Goal: Information Seeking & Learning: Learn about a topic

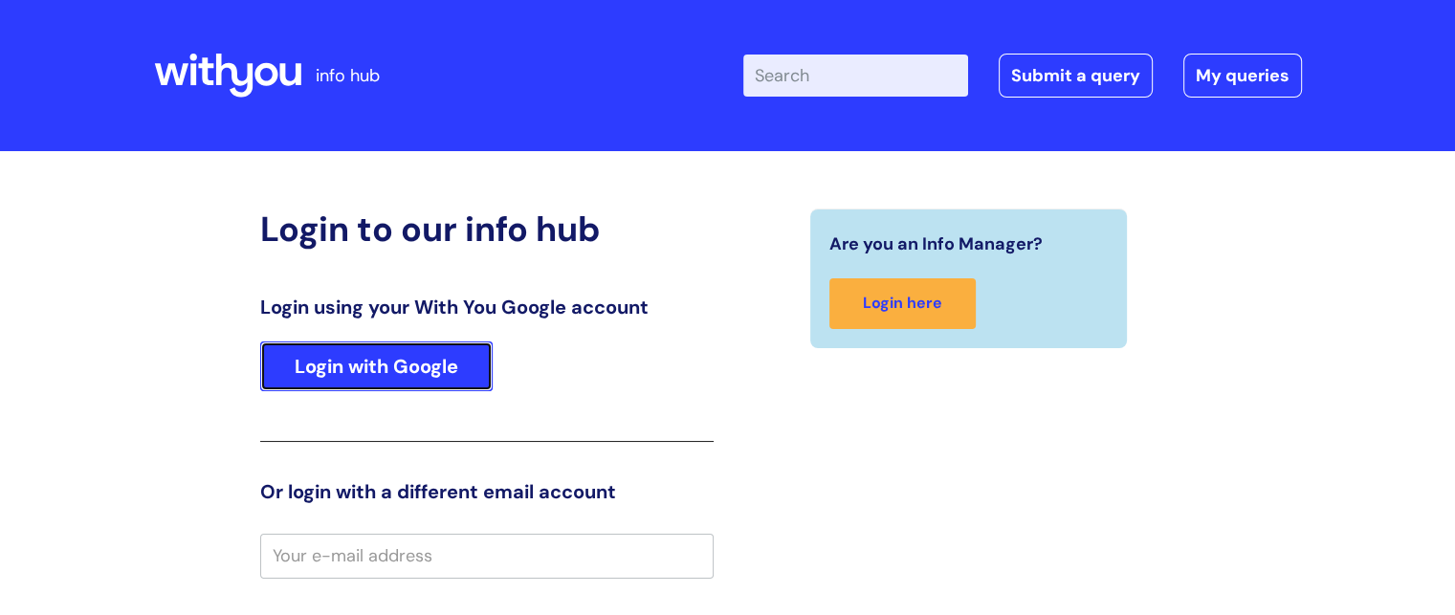
click at [433, 371] on link "Login with Google" at bounding box center [376, 366] width 232 height 50
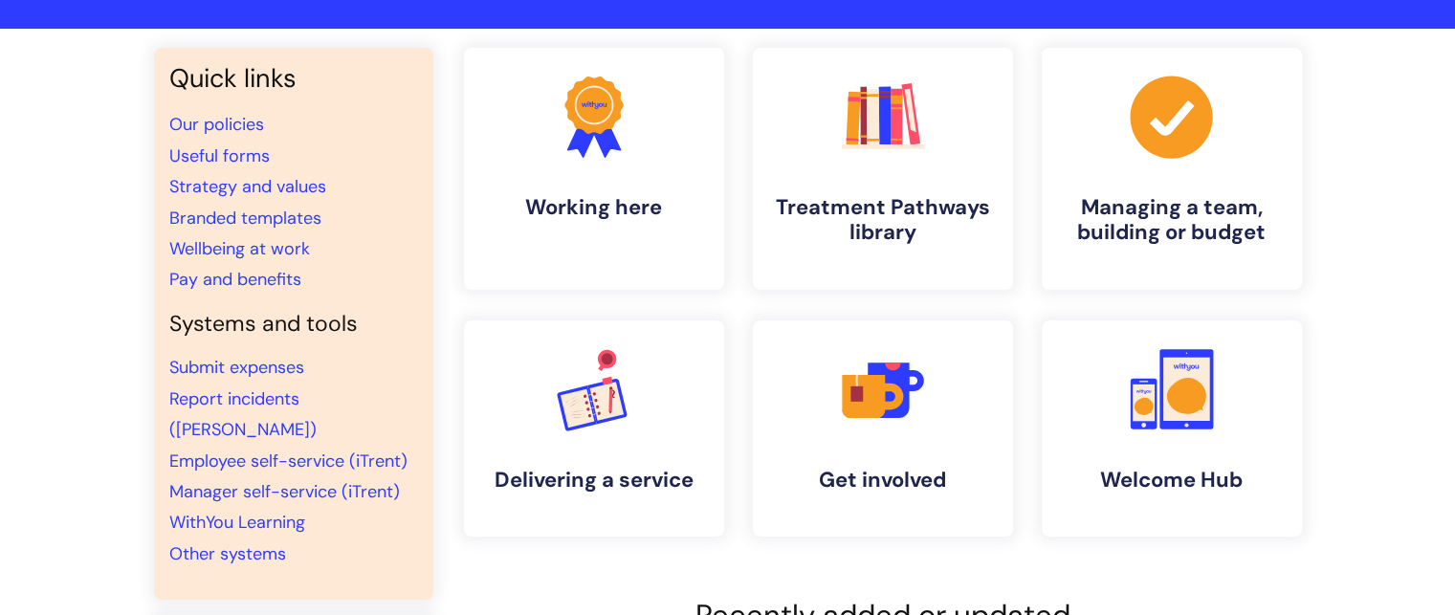
scroll to position [119, 0]
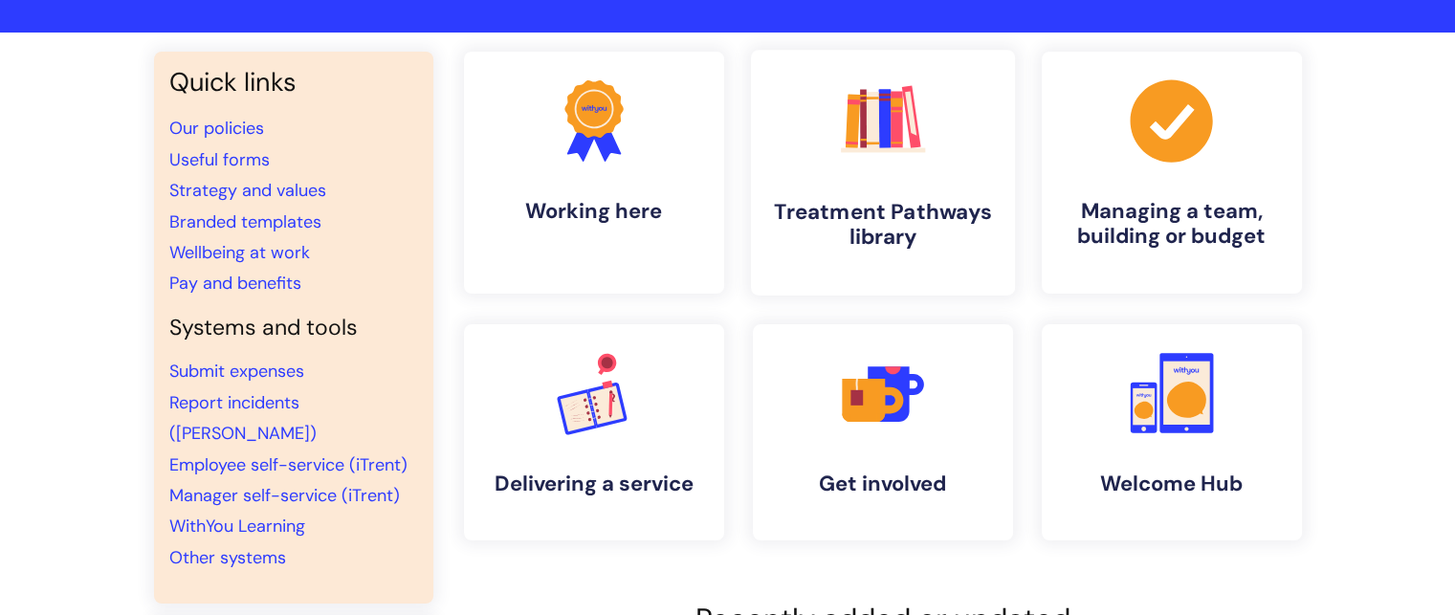
click at [917, 199] on h4 "Treatment Pathways library" at bounding box center [882, 225] width 233 height 52
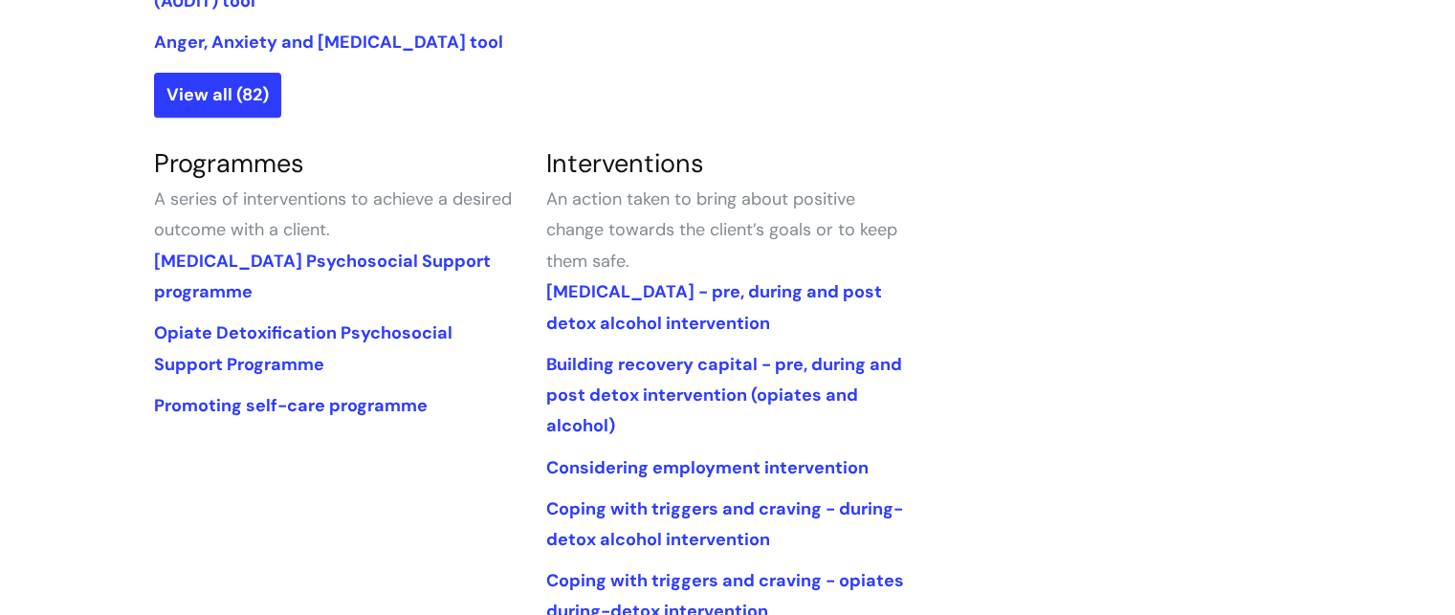
scroll to position [819, 0]
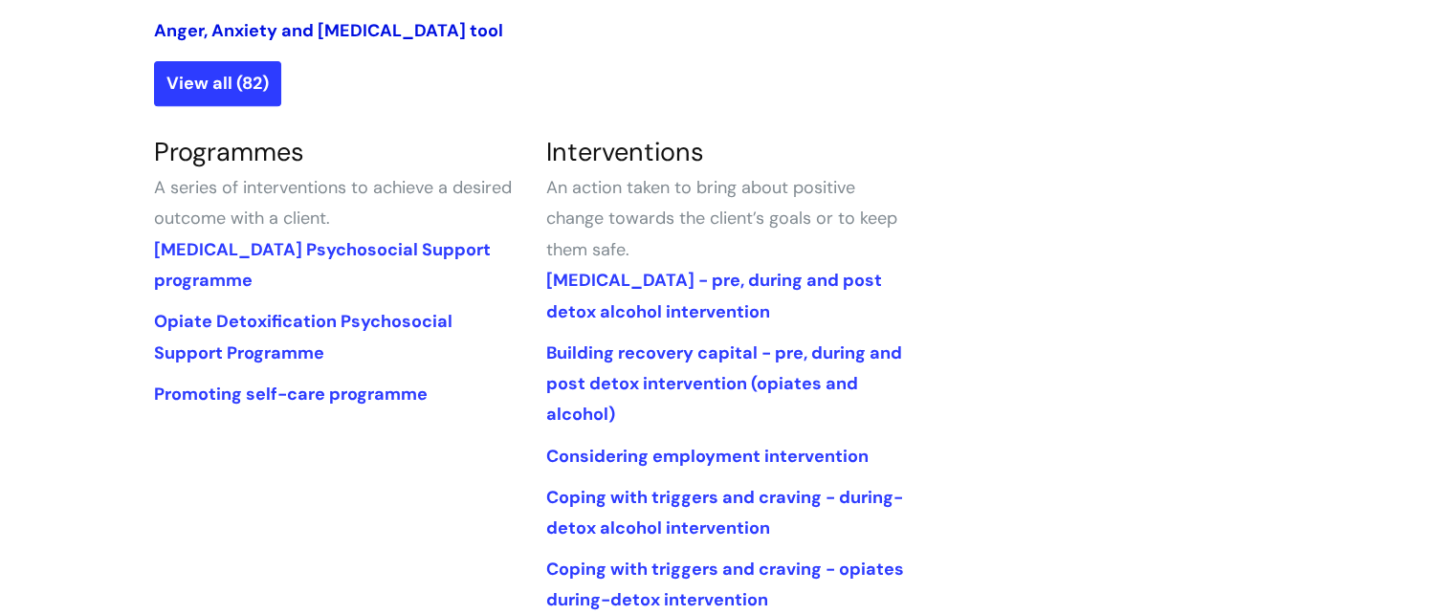
click at [284, 31] on link "Anger, Anxiety and [MEDICAL_DATA] tool" at bounding box center [328, 30] width 349 height 23
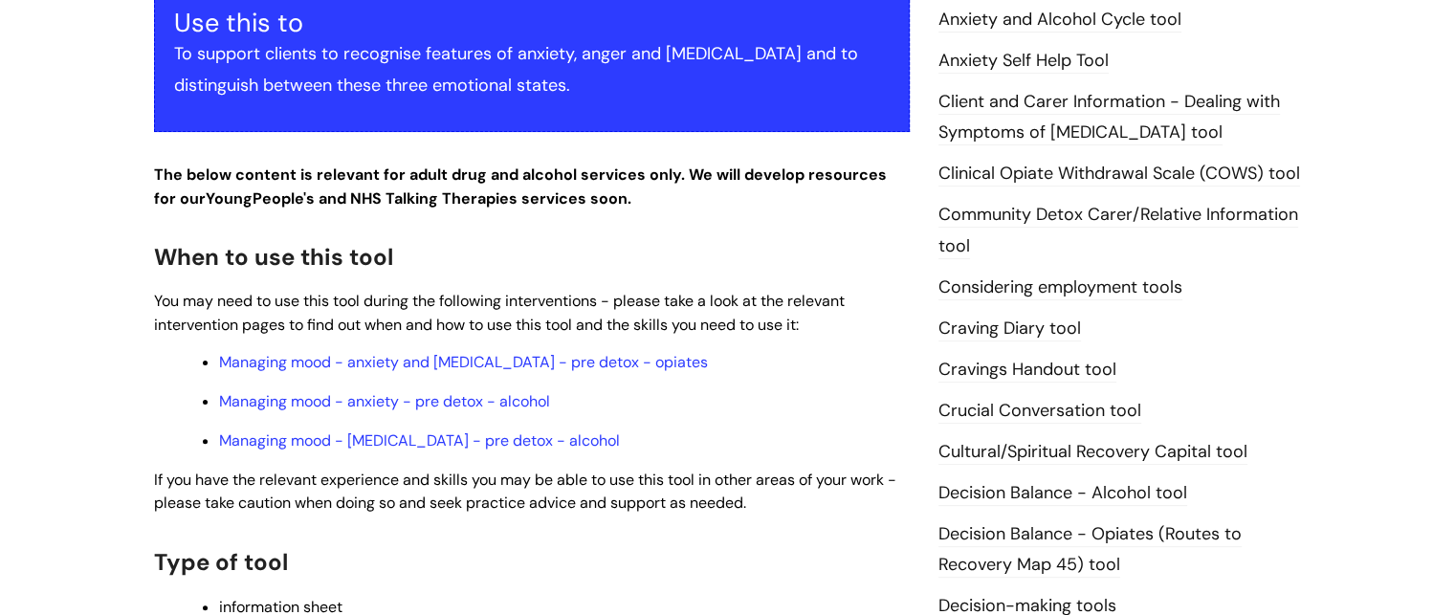
scroll to position [430, 0]
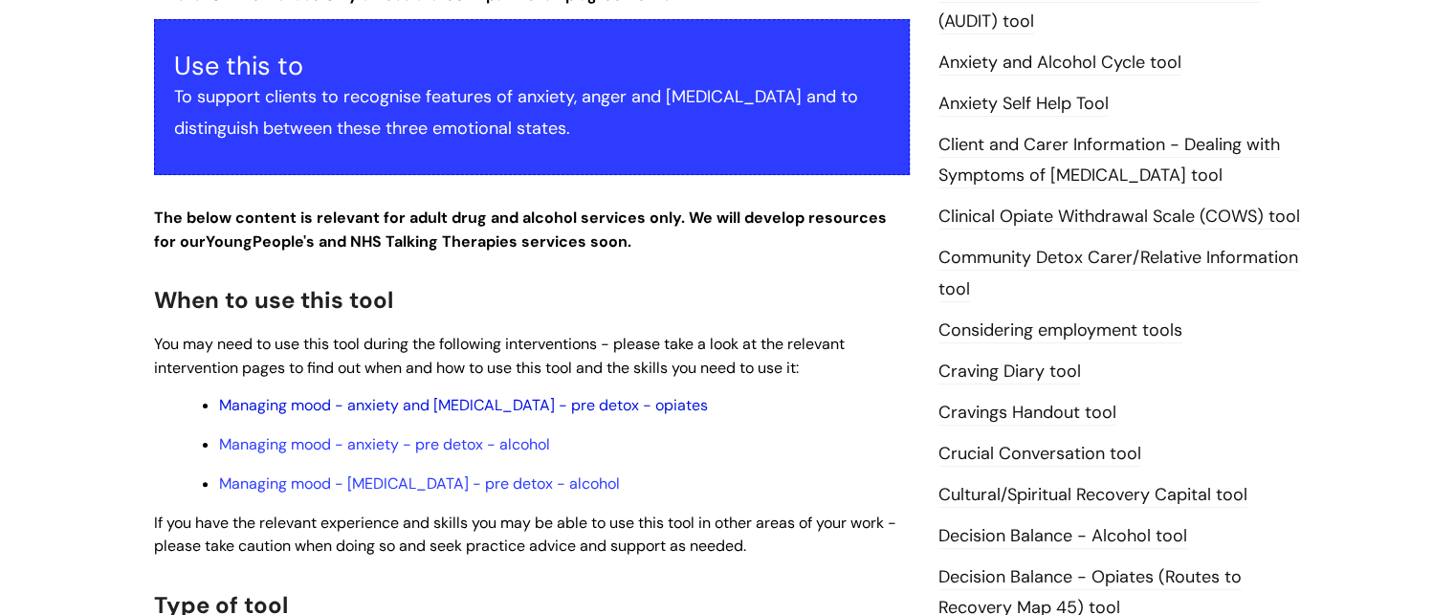
click at [581, 395] on link "Managing mood - anxiety and depression - pre detox - opiates" at bounding box center [463, 405] width 489 height 20
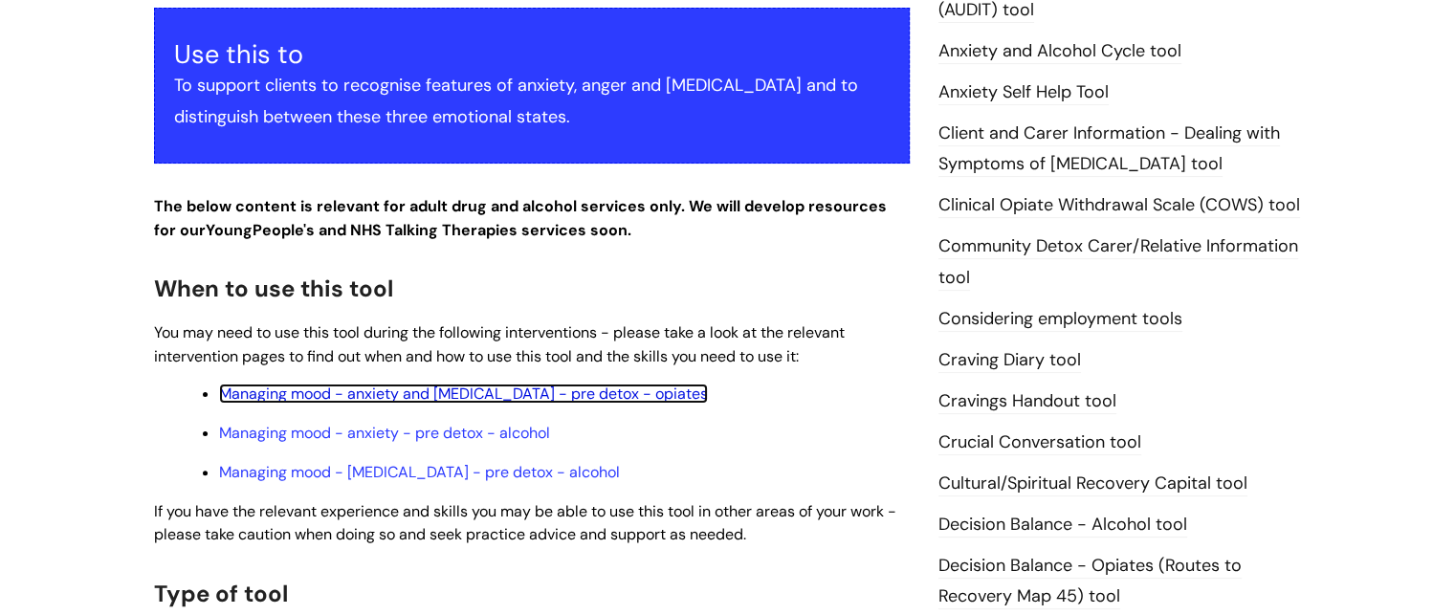
scroll to position [439, 0]
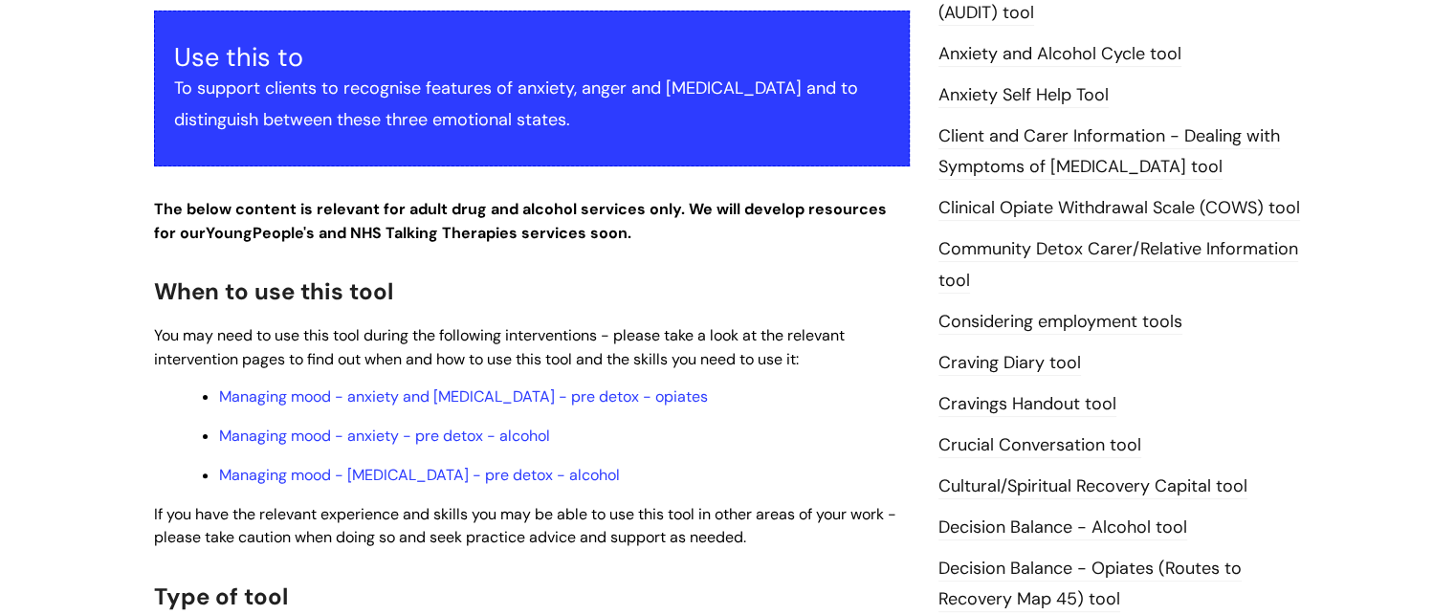
click at [1209, 237] on link "Community Detox Carer/Relative Information tool" at bounding box center [1118, 264] width 360 height 55
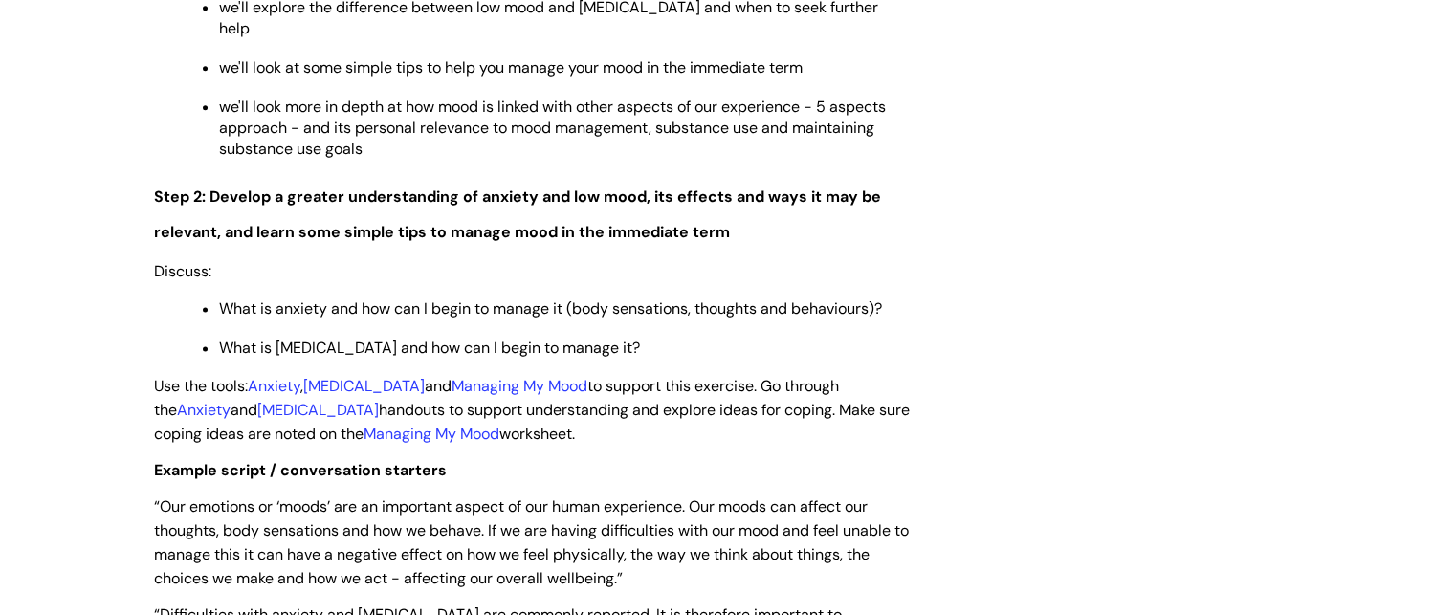
scroll to position [2599, 0]
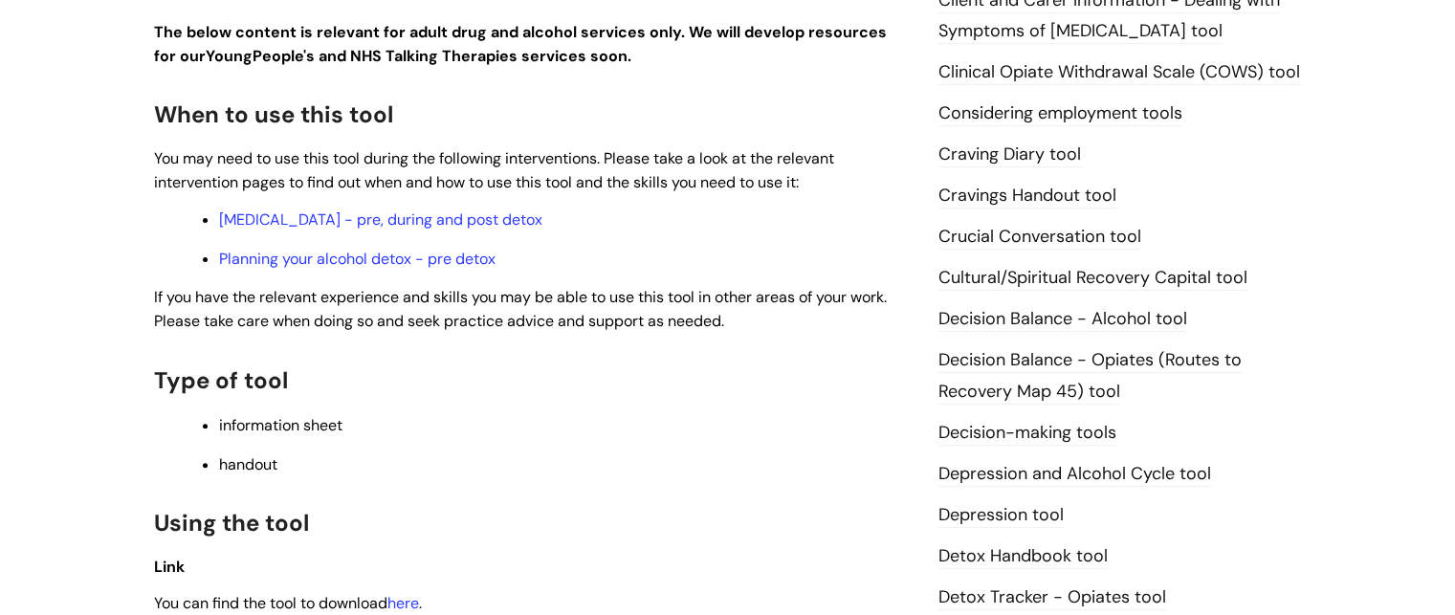
scroll to position [602, 0]
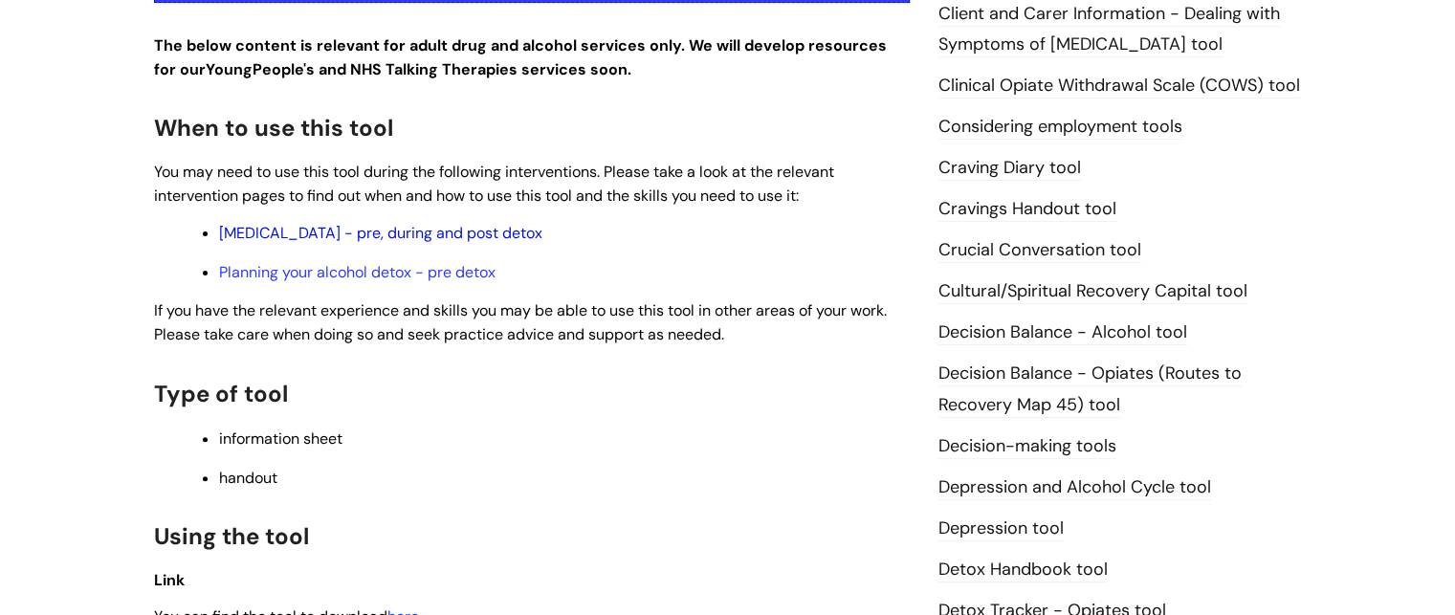
click at [455, 237] on link "Alcohol Withdrawal Syndrome - pre, during and post detox" at bounding box center [380, 233] width 323 height 20
click at [1002, 219] on link "Cravings Handout tool" at bounding box center [1027, 209] width 178 height 25
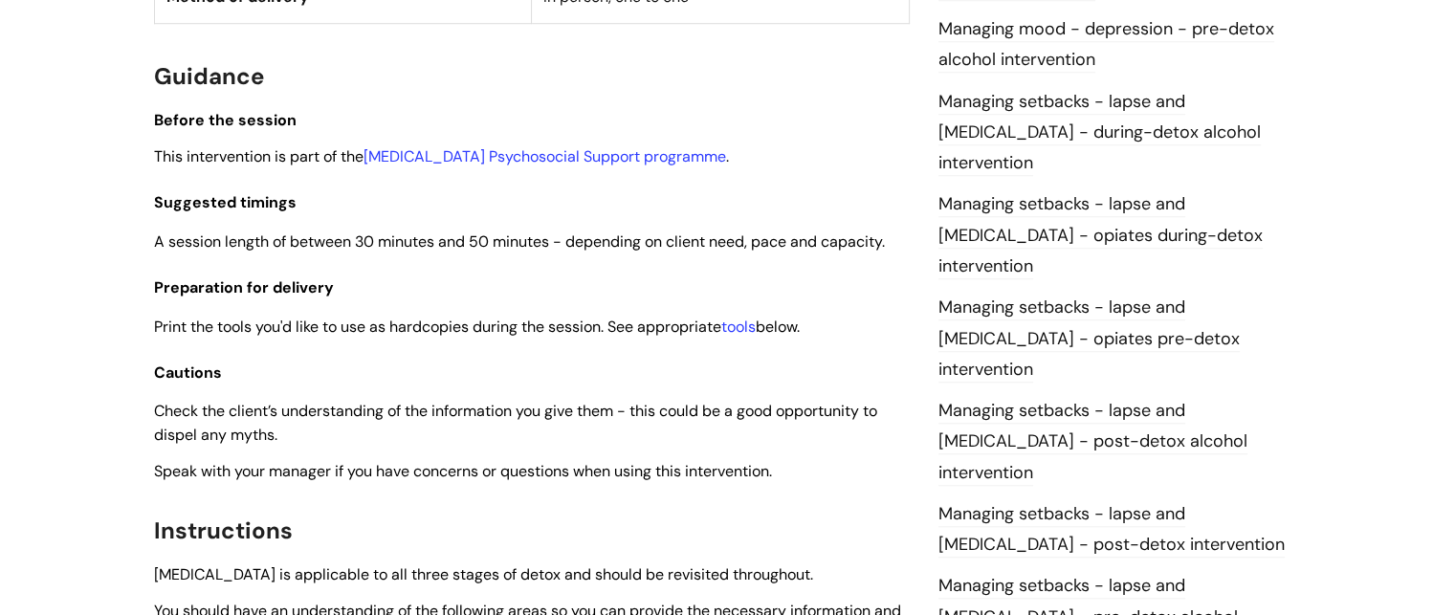
scroll to position [1513, 0]
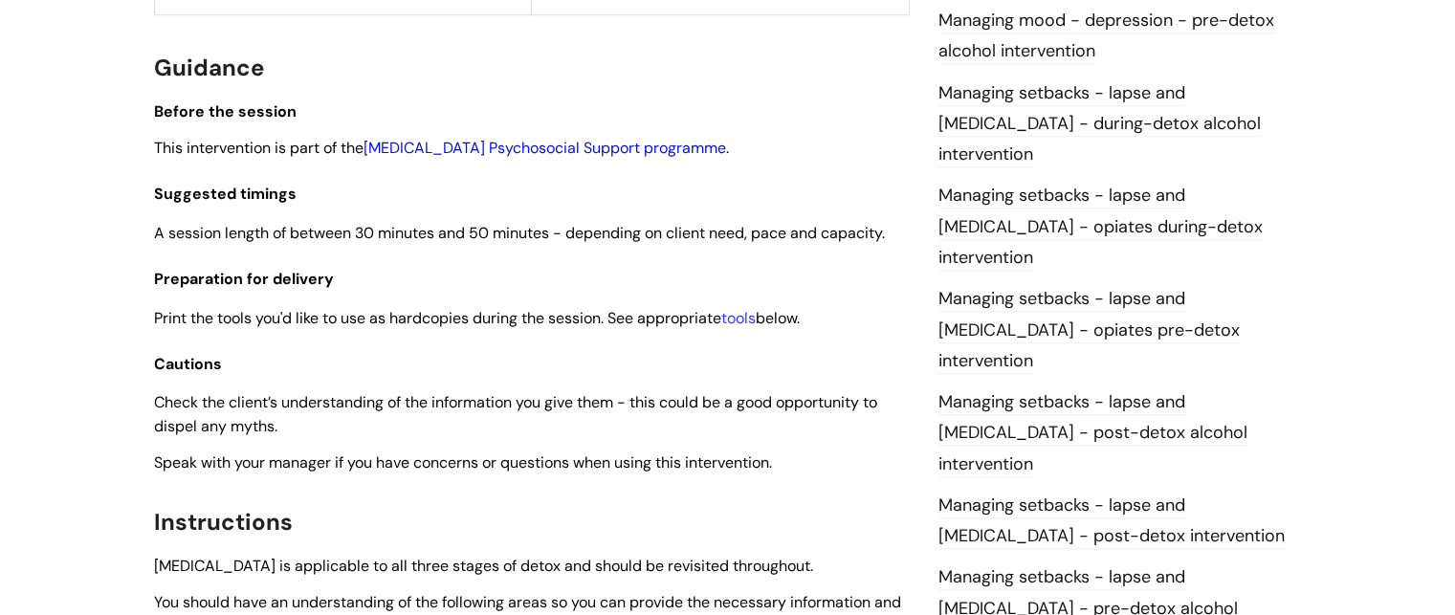
click at [608, 158] on link "[MEDICAL_DATA] Psychosocial Support programme" at bounding box center [544, 148] width 362 height 20
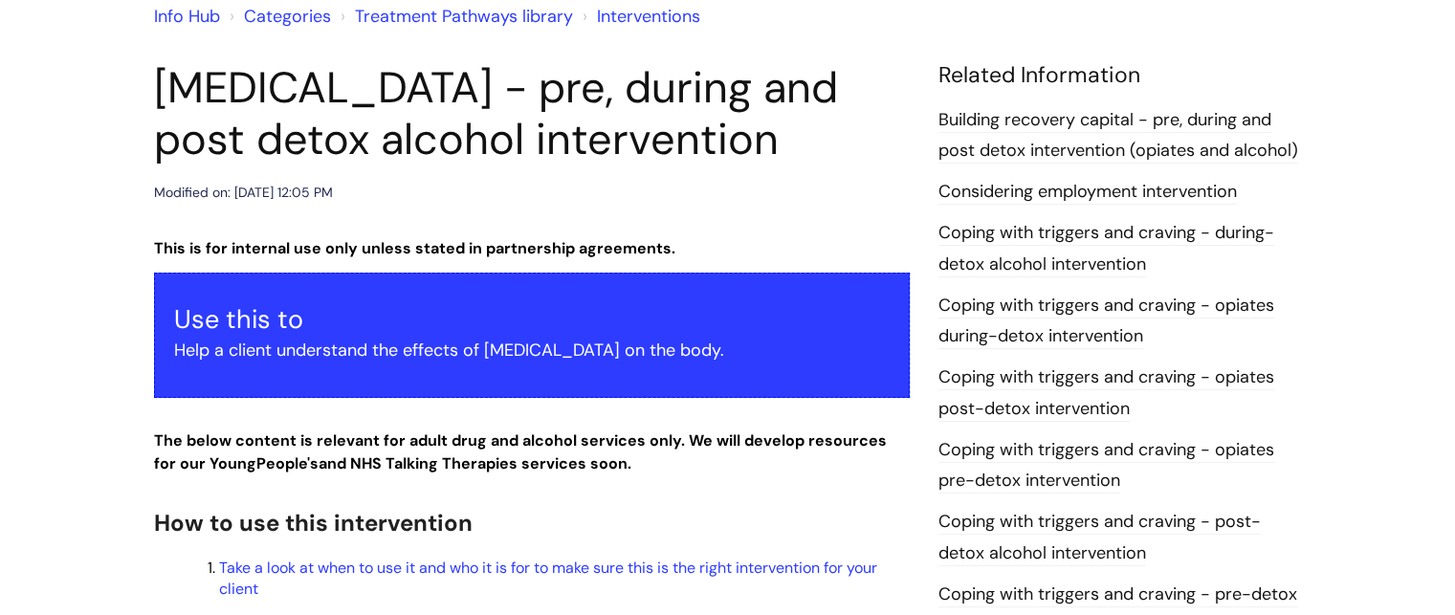
scroll to position [142, 0]
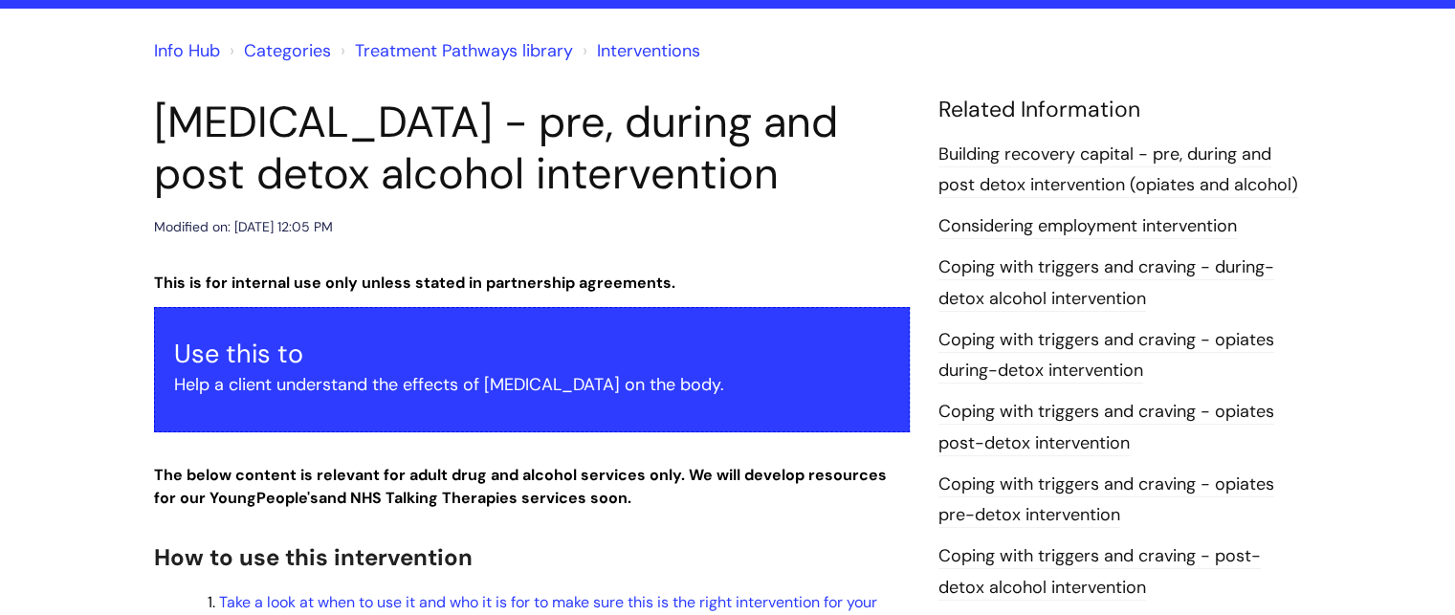
click at [471, 45] on link "Treatment Pathways library" at bounding box center [464, 50] width 218 height 23
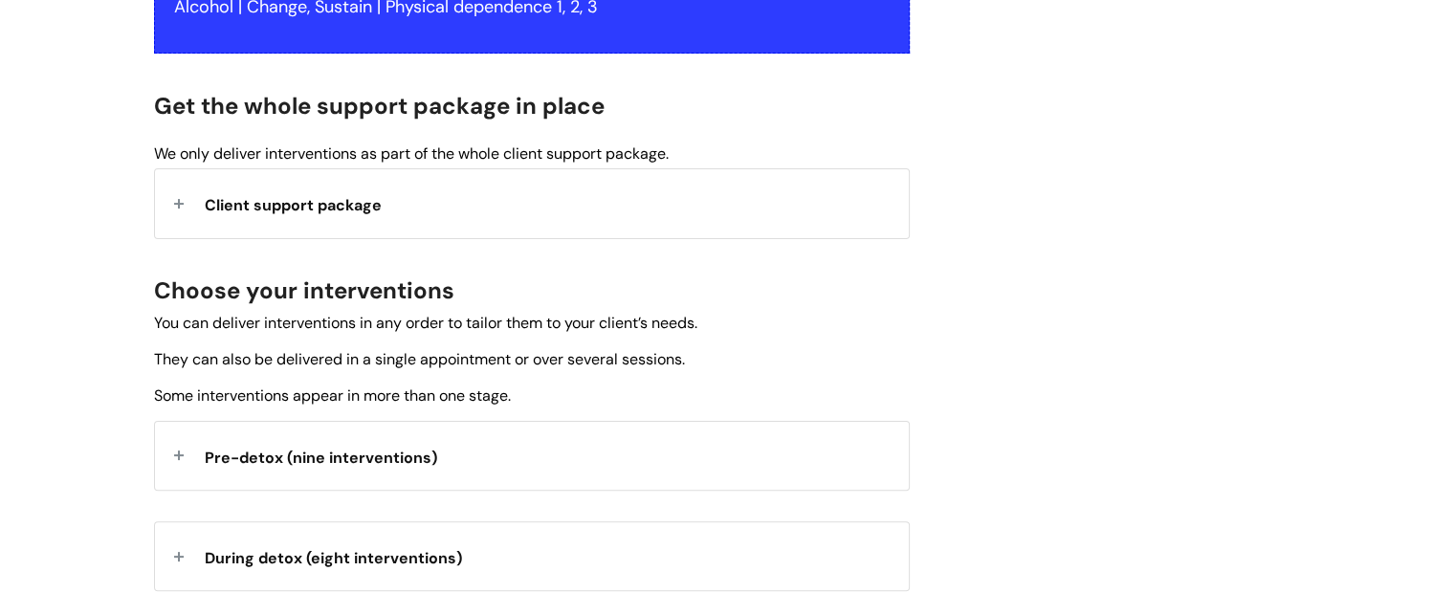
scroll to position [448, 0]
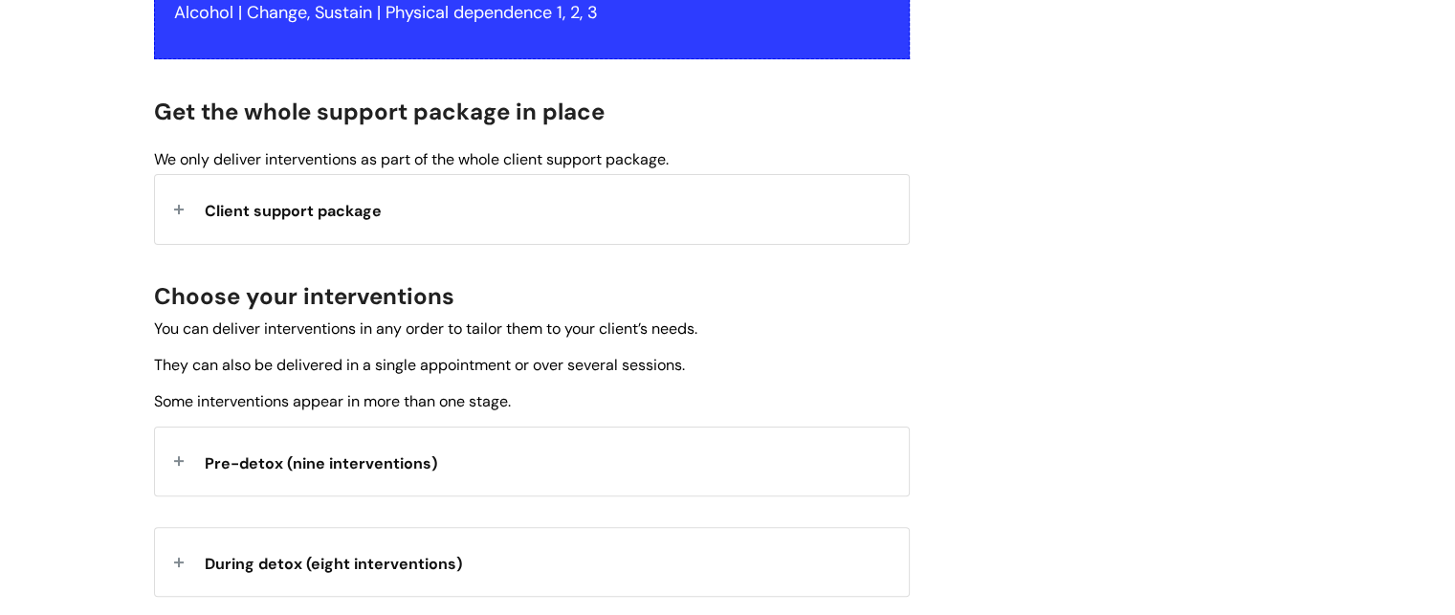
click at [285, 462] on span "Pre-detox (nine interventions)" at bounding box center [321, 463] width 232 height 20
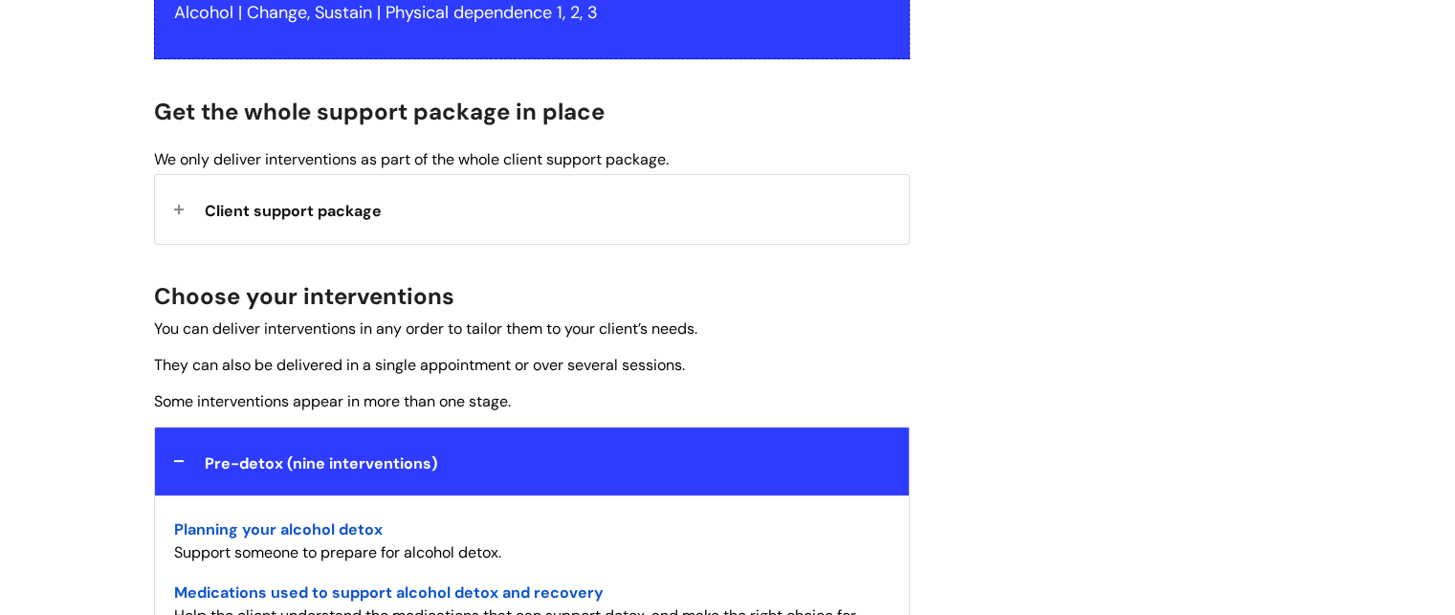
drag, startPoint x: 1462, startPoint y: 158, endPoint x: 350, endPoint y: 533, distance: 1173.7
click at [350, 533] on span "Planning your alcohol detox" at bounding box center [278, 529] width 208 height 20
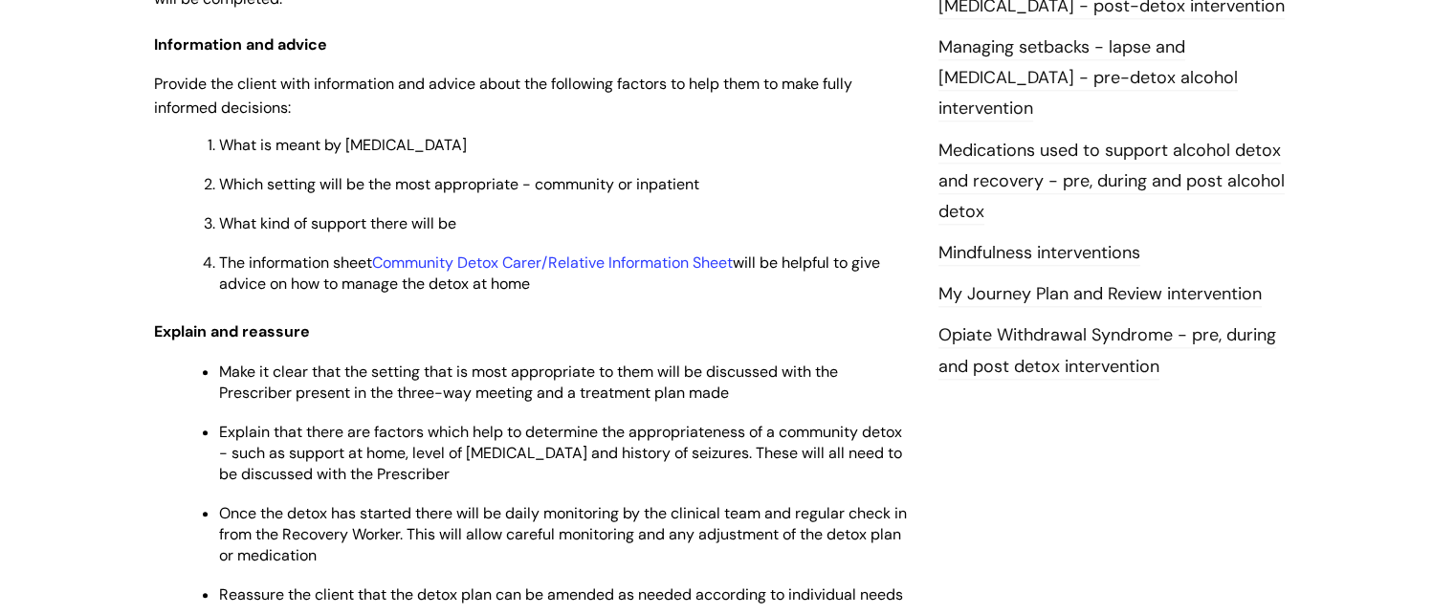
scroll to position [2221, 0]
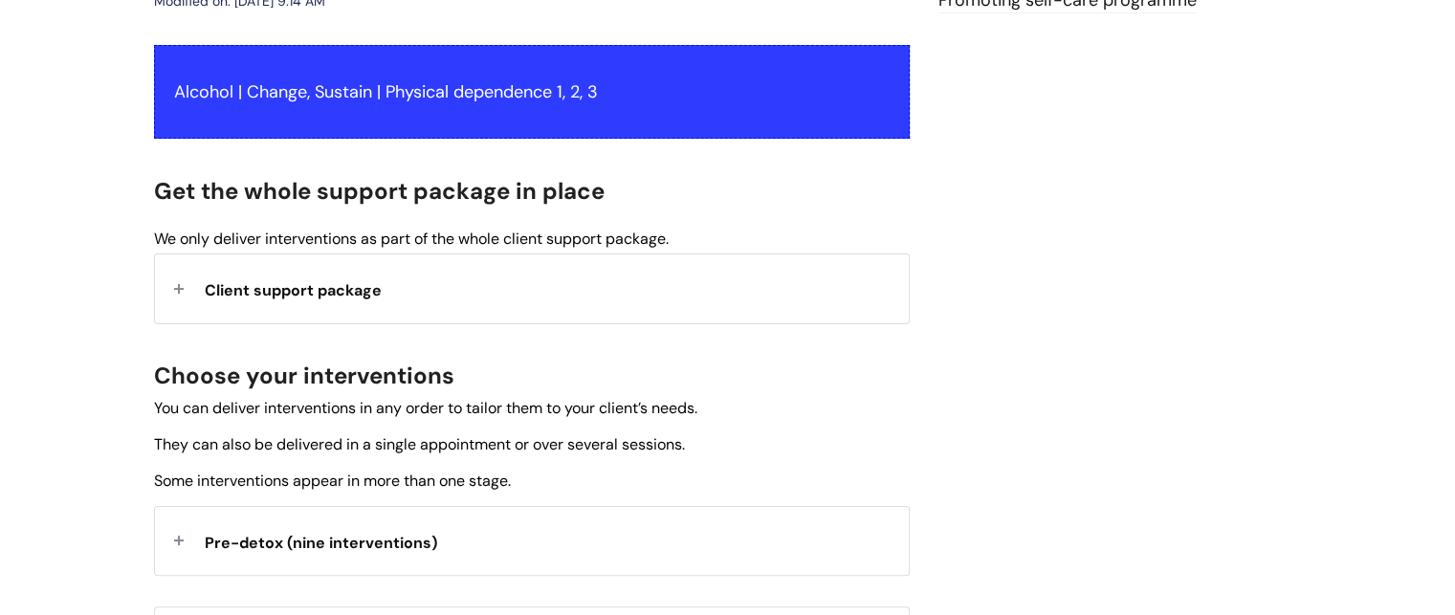
scroll to position [392, 0]
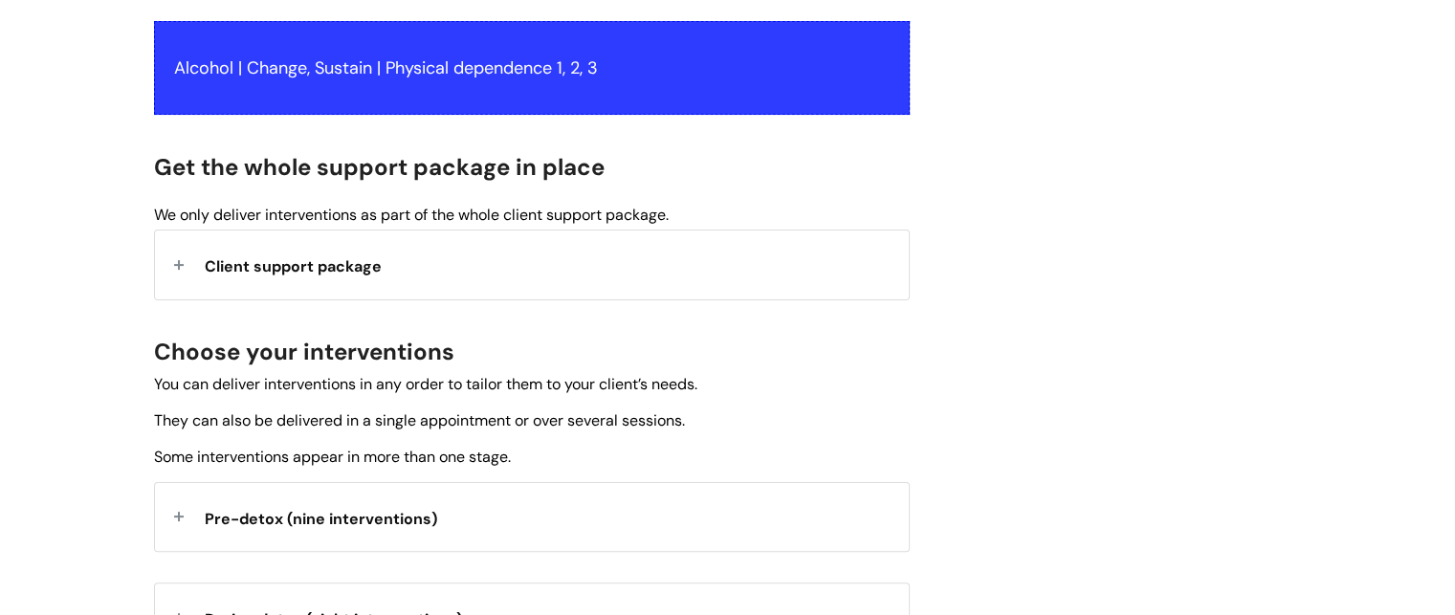
click at [251, 265] on span "Client support package" at bounding box center [293, 266] width 177 height 20
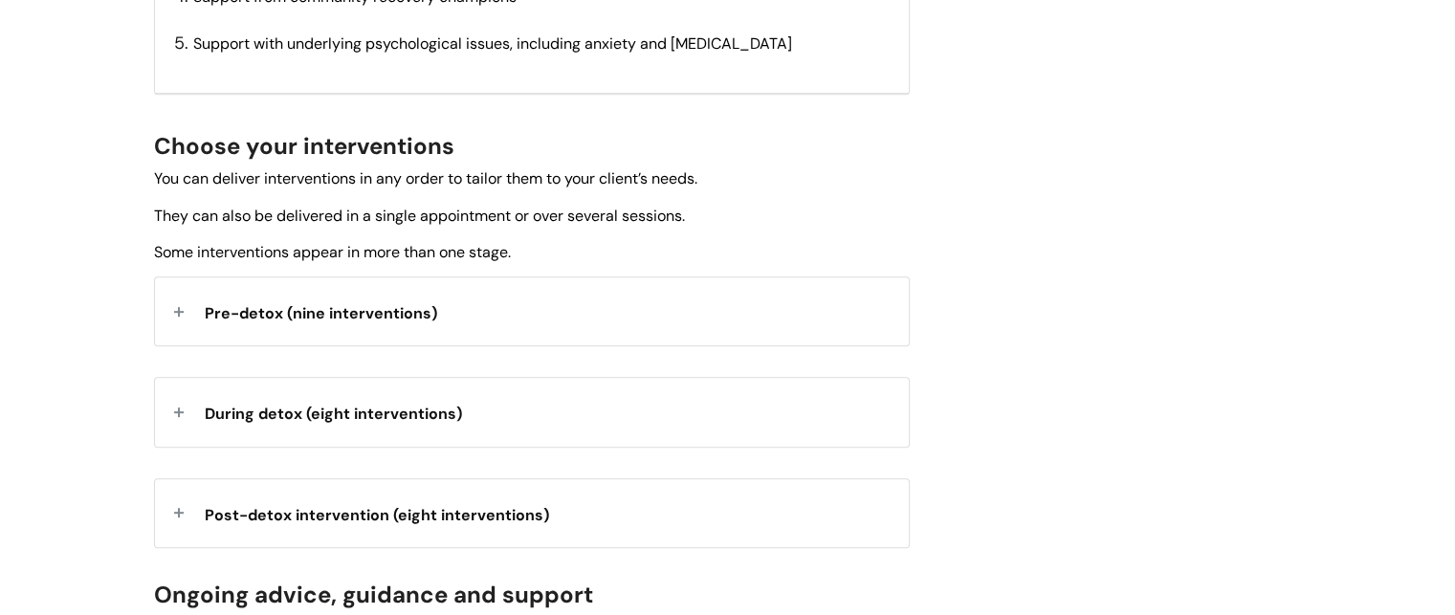
scroll to position [926, 0]
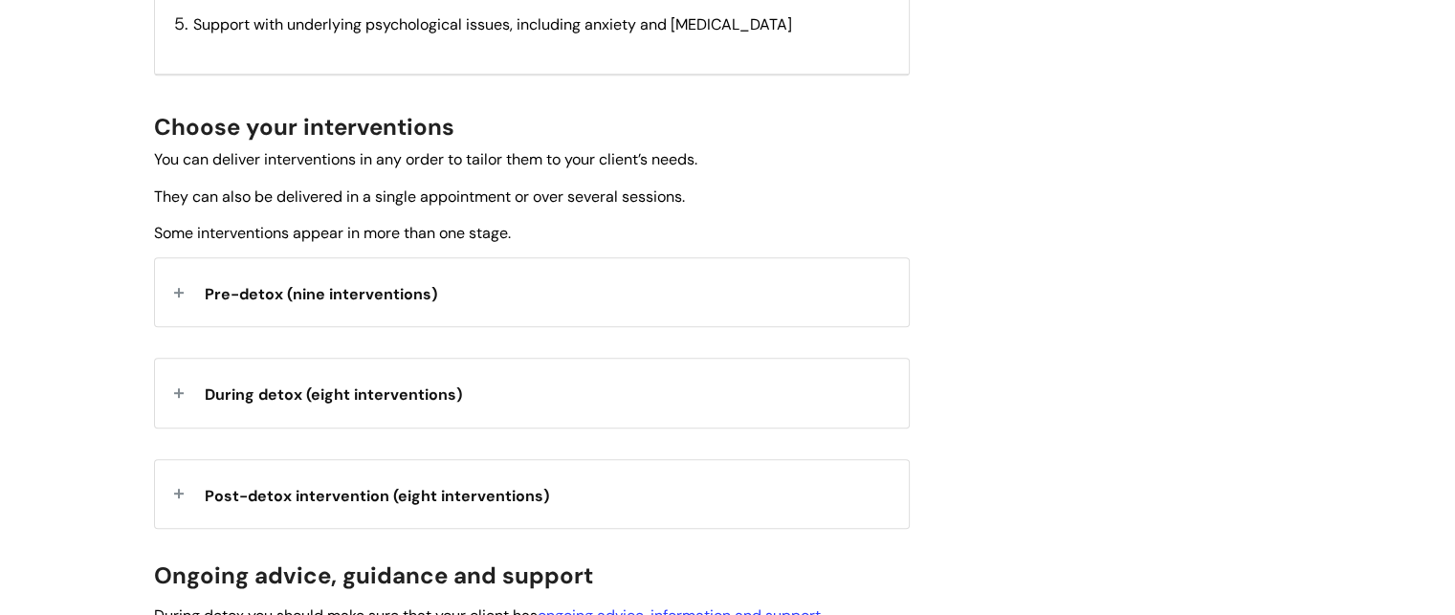
click at [358, 278] on strong "Pre-detox (nine interventions)" at bounding box center [321, 291] width 232 height 29
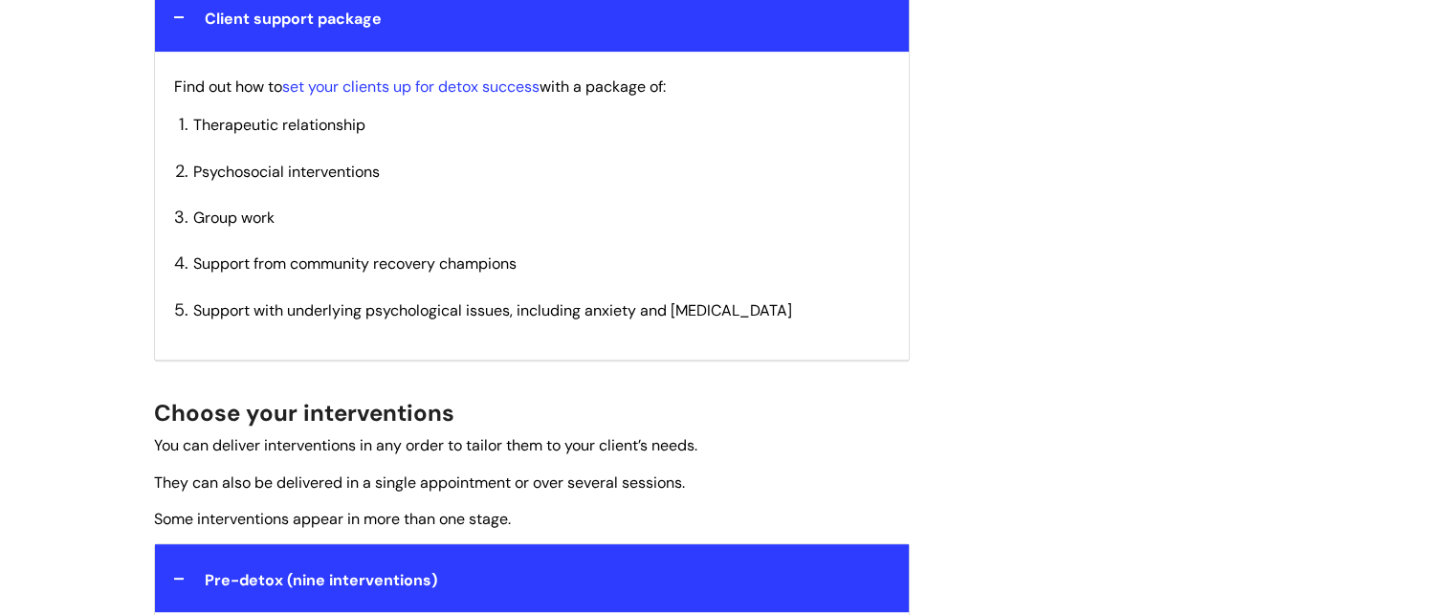
scroll to position [0, 0]
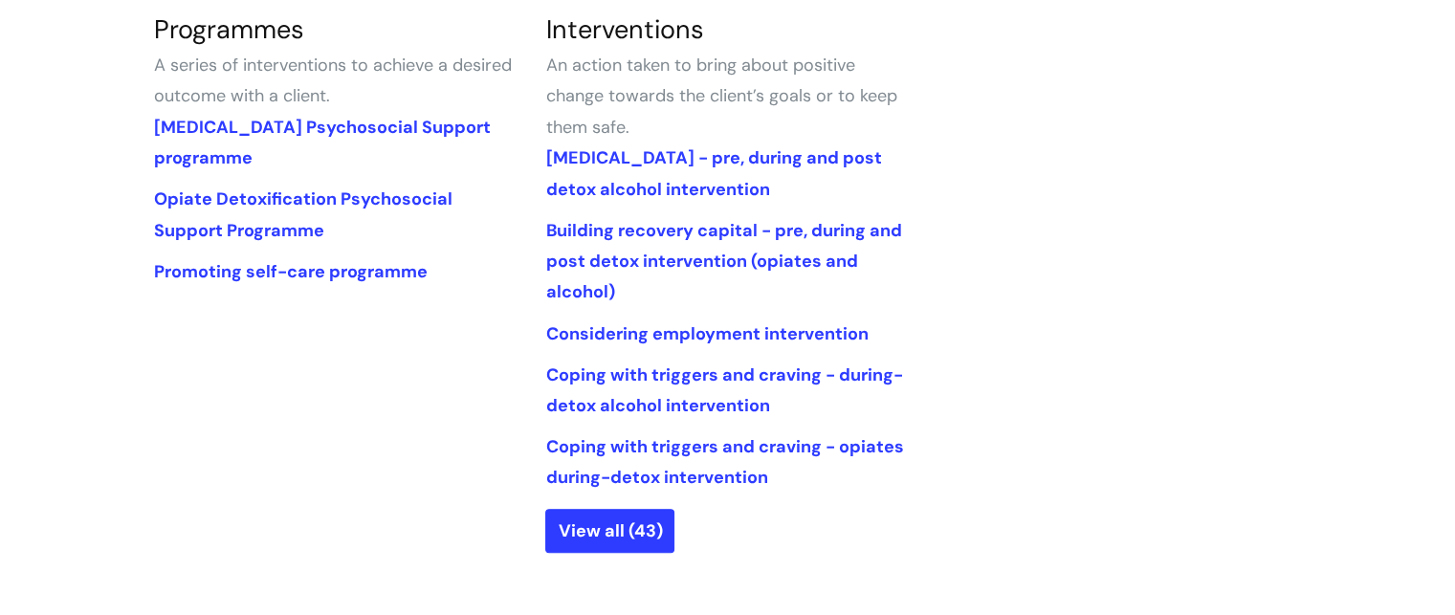
scroll to position [936, 0]
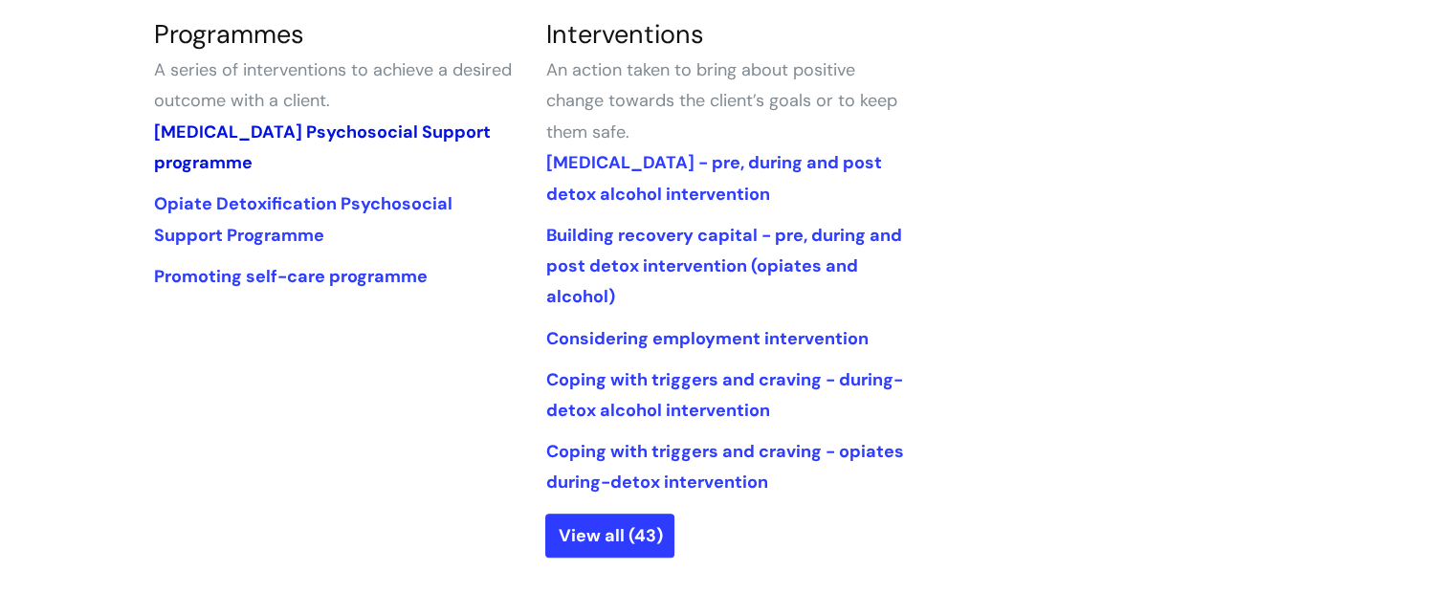
click at [296, 137] on link "Alcohol Detoxification Psychosocial Support programme" at bounding box center [322, 147] width 337 height 54
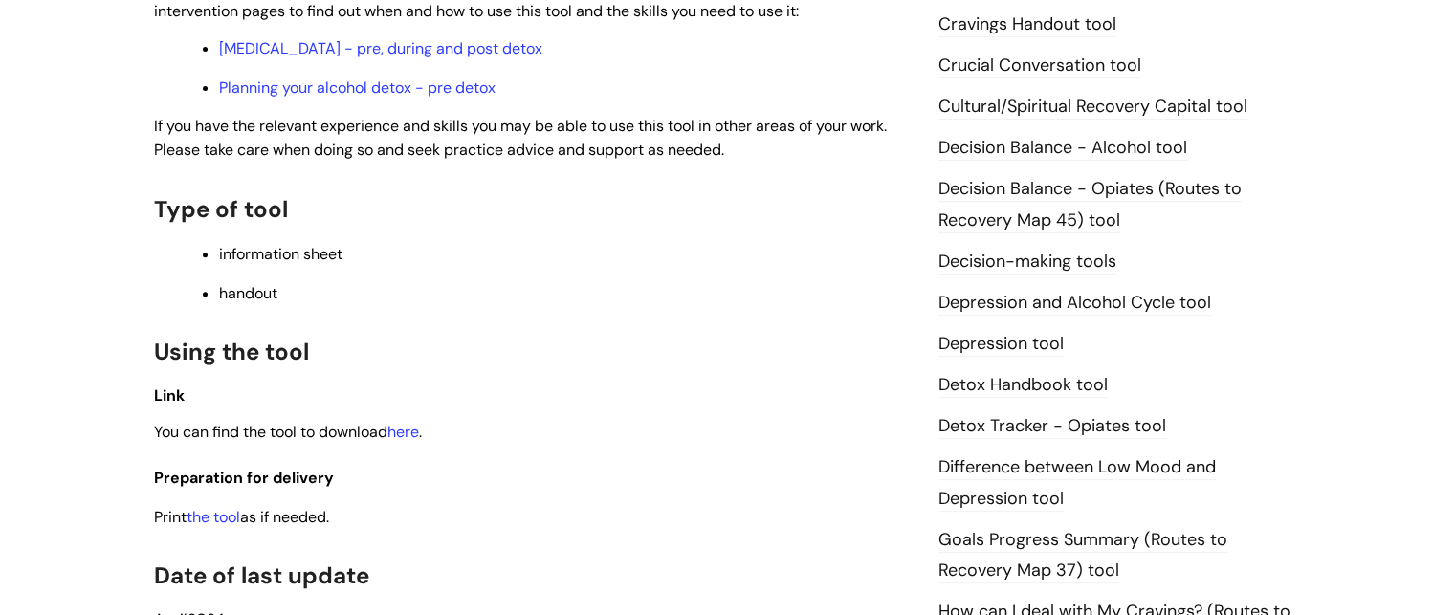
scroll to position [790, 0]
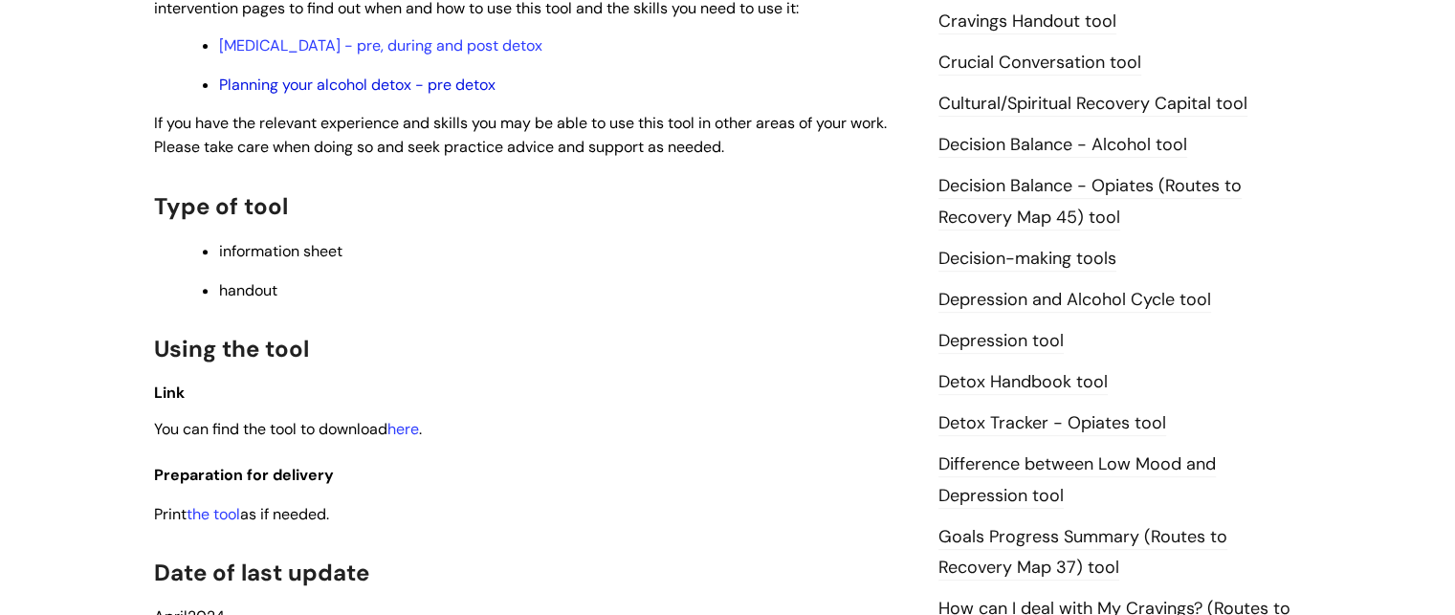
click at [376, 83] on link "Planning your alcohol detox - pre detox" at bounding box center [357, 85] width 276 height 20
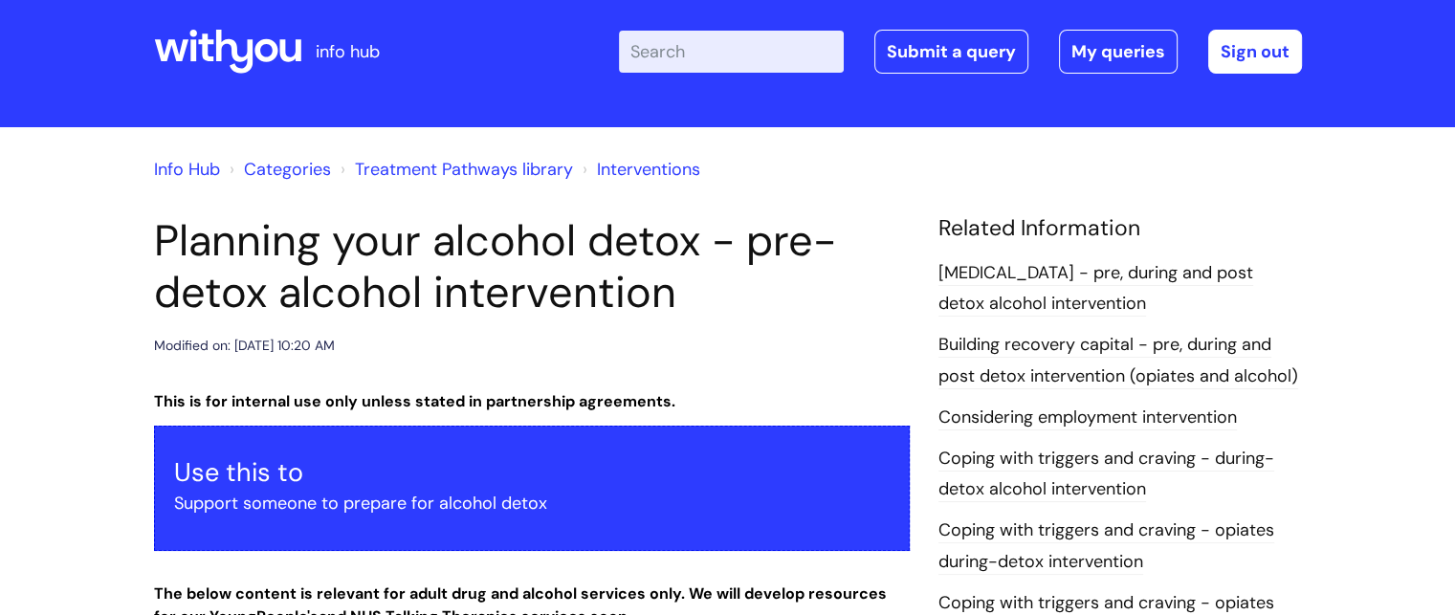
scroll to position [12, 0]
